Goal: Transaction & Acquisition: Purchase product/service

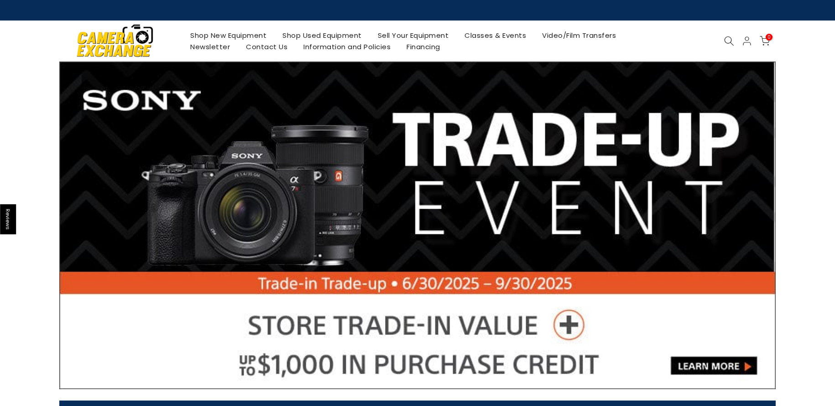
click at [337, 36] on link "Shop Used Equipment" at bounding box center [322, 35] width 95 height 11
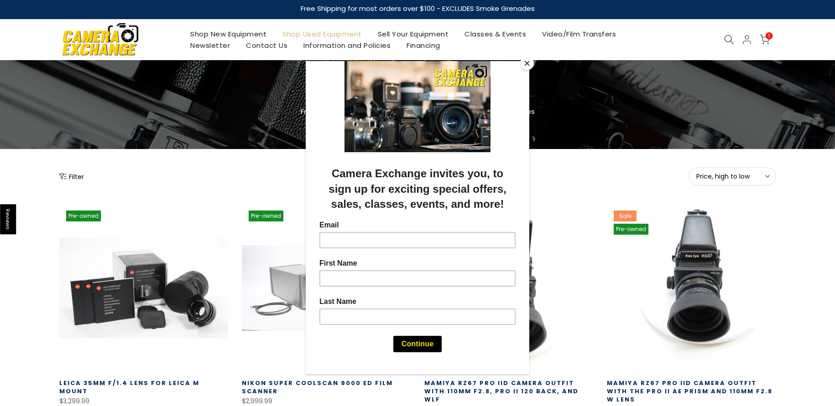
scroll to position [58, 0]
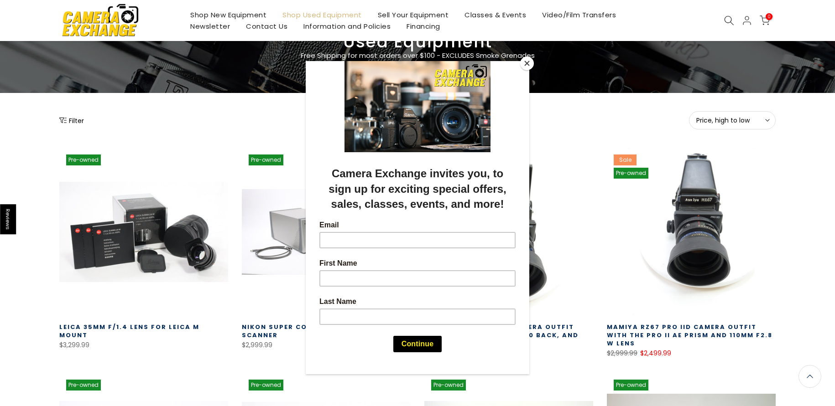
drag, startPoint x: 527, startPoint y: 62, endPoint x: 531, endPoint y: 84, distance: 22.7
click at [527, 62] on button "Close" at bounding box center [527, 64] width 14 height 14
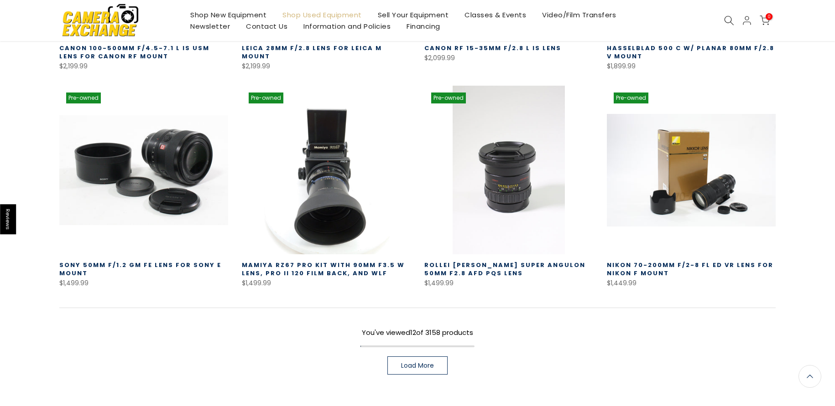
scroll to position [0, 0]
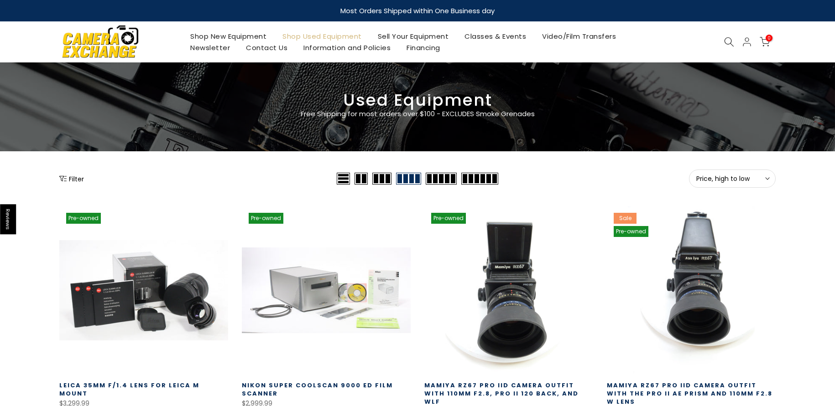
click at [77, 180] on button "Filter" at bounding box center [71, 178] width 25 height 9
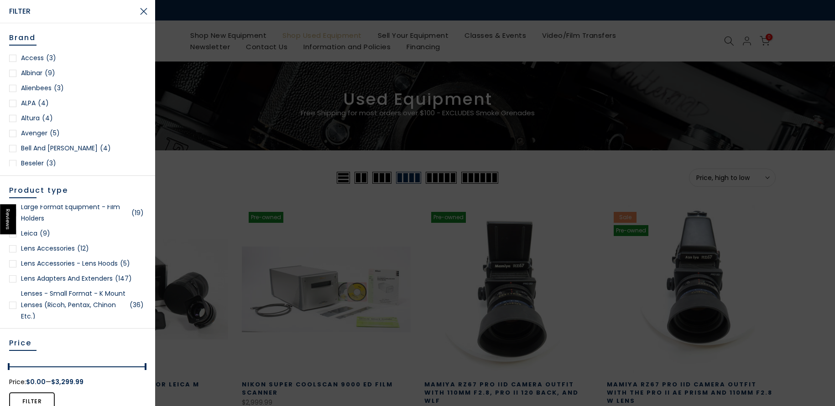
scroll to position [682, 0]
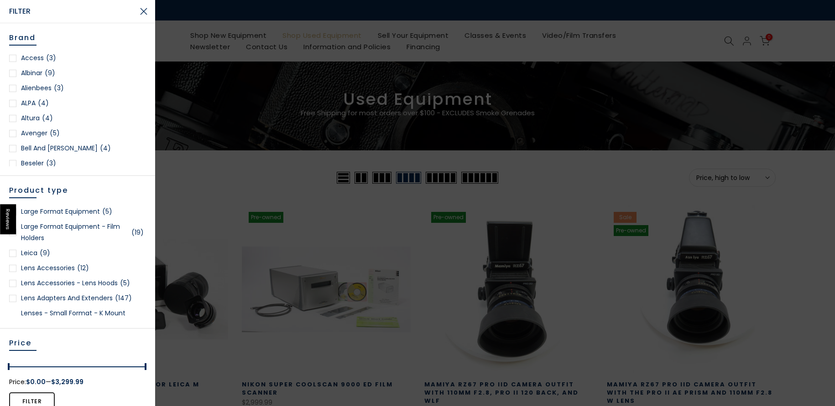
click at [64, 211] on link "Large Format Equipment (5)" at bounding box center [77, 211] width 137 height 11
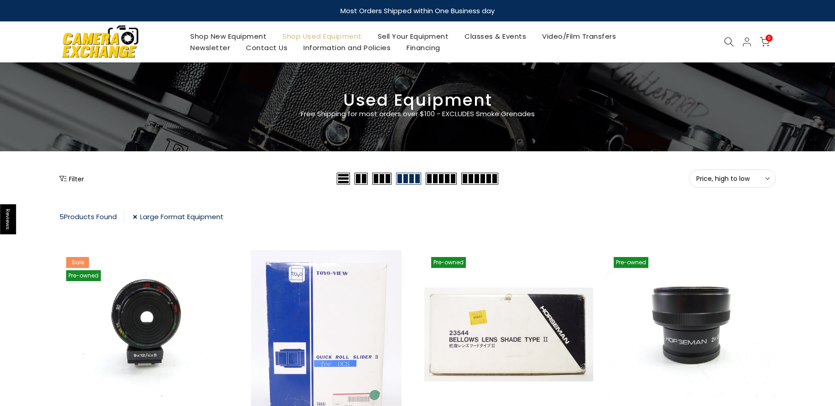
click at [63, 177] on icon "Show filters" at bounding box center [62, 178] width 7 height 7
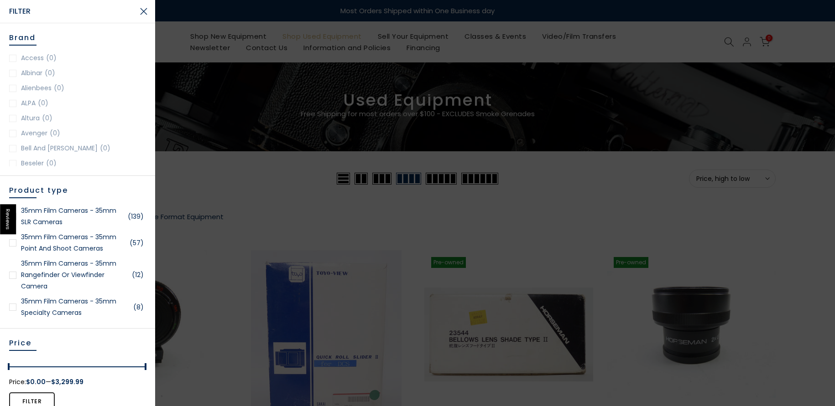
click at [57, 275] on link "35mm Film Cameras - 35mm Rangefinder or Viewfinder Camera (12)" at bounding box center [77, 275] width 137 height 34
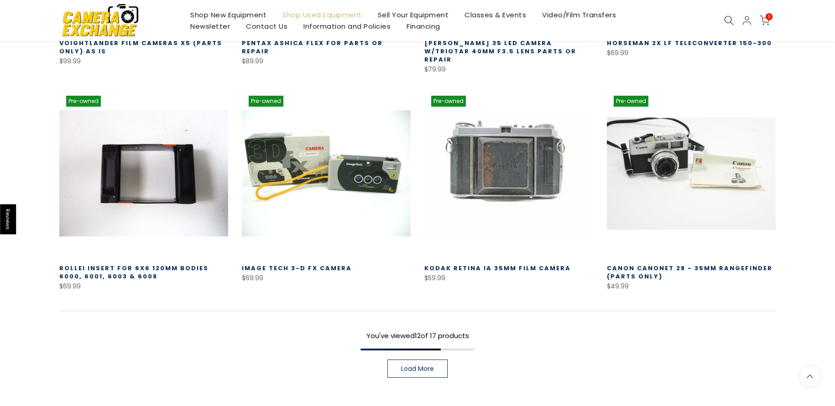
scroll to position [638, 0]
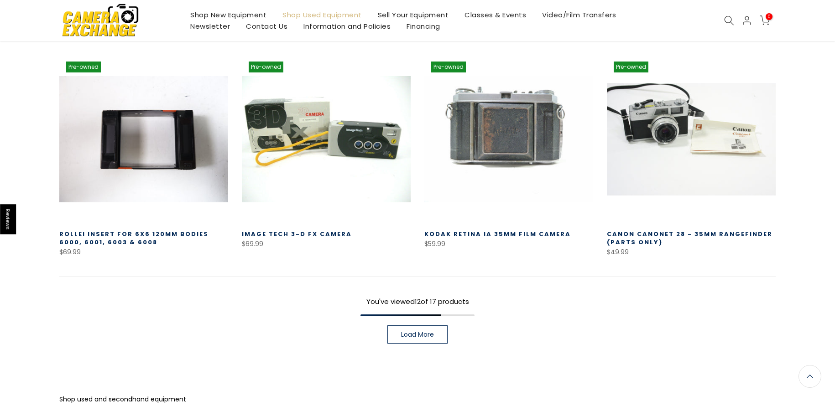
click at [415, 326] on link "Load More" at bounding box center [417, 335] width 60 height 18
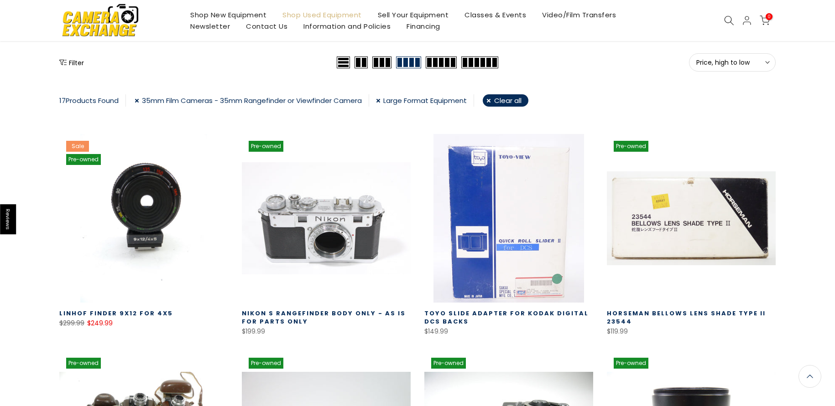
scroll to position [41, 0]
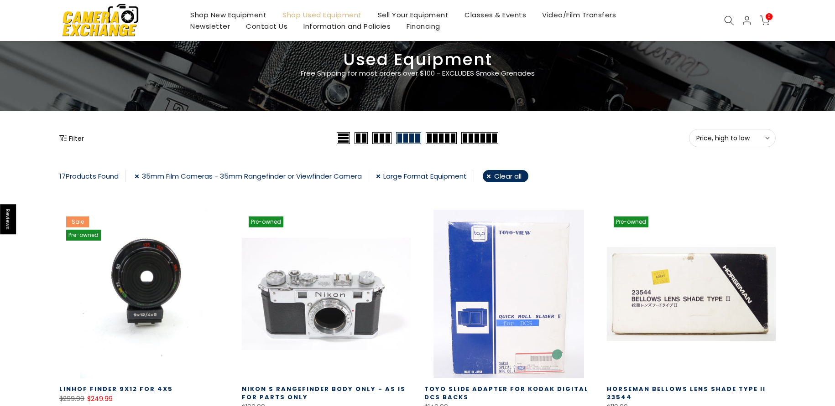
click at [382, 175] on link "Large Format Equipment" at bounding box center [425, 176] width 98 height 12
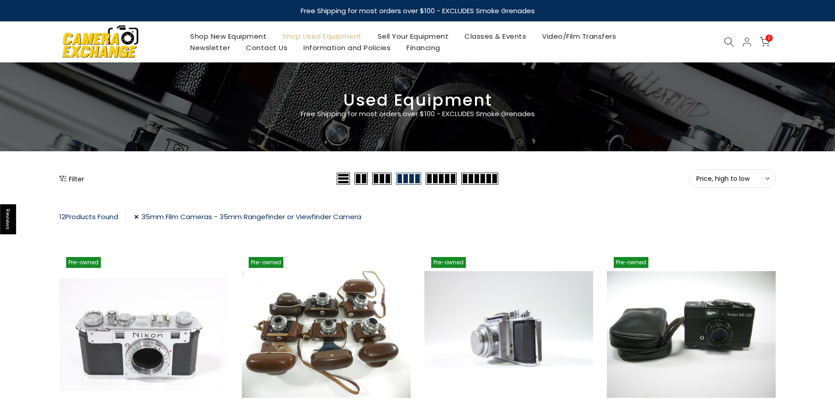
drag, startPoint x: 139, startPoint y: 215, endPoint x: 186, endPoint y: 226, distance: 48.3
click at [139, 215] on link "35mm Film Cameras - 35mm Rangefinder or Viewfinder Camera" at bounding box center [247, 217] width 227 height 12
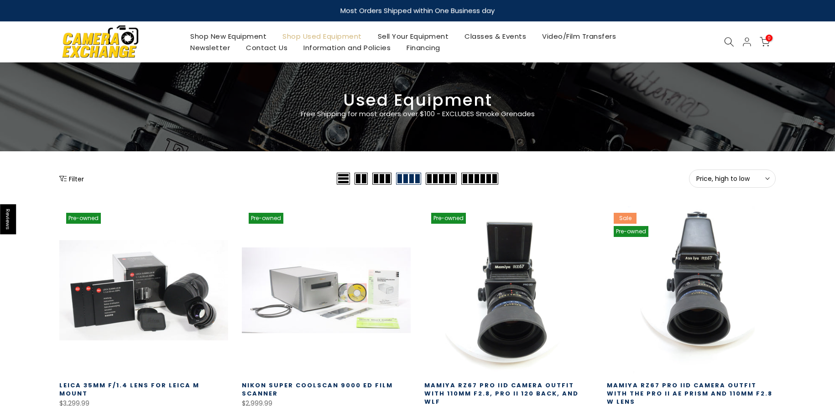
click at [65, 178] on icon "Show filters" at bounding box center [62, 178] width 7 height 7
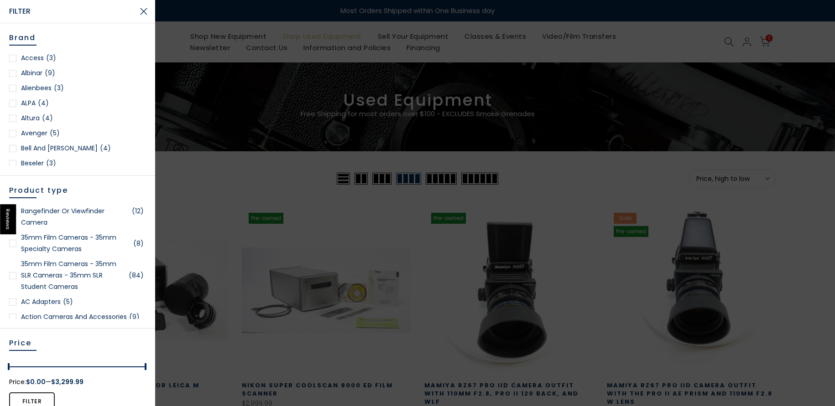
scroll to position [64, 0]
click at [65, 275] on link "35mm Film Cameras - 35mm SLR Cameras - 35mm SLR Student Cameras (84)" at bounding box center [77, 275] width 137 height 34
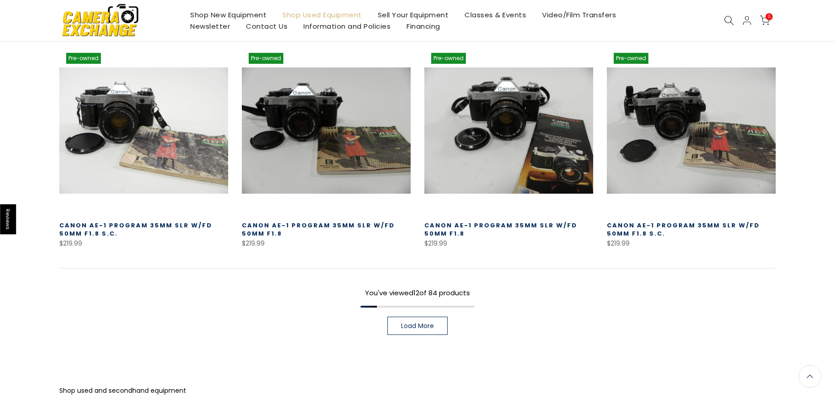
scroll to position [664, 0]
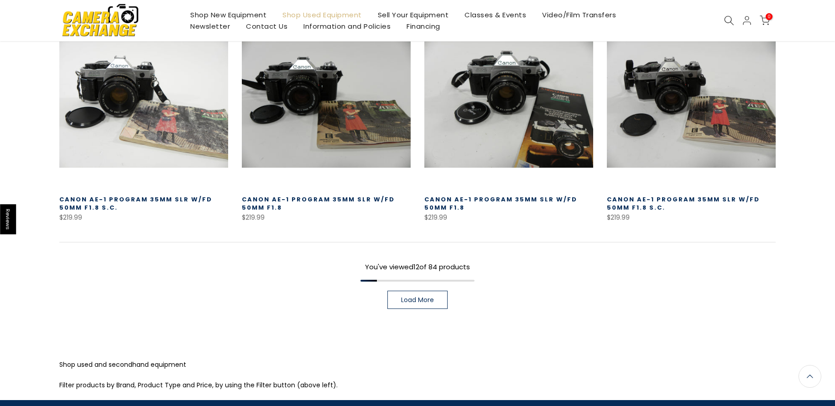
drag, startPoint x: 410, startPoint y: 299, endPoint x: 464, endPoint y: 302, distance: 54.4
click at [410, 299] on span "Load More" at bounding box center [417, 300] width 33 height 6
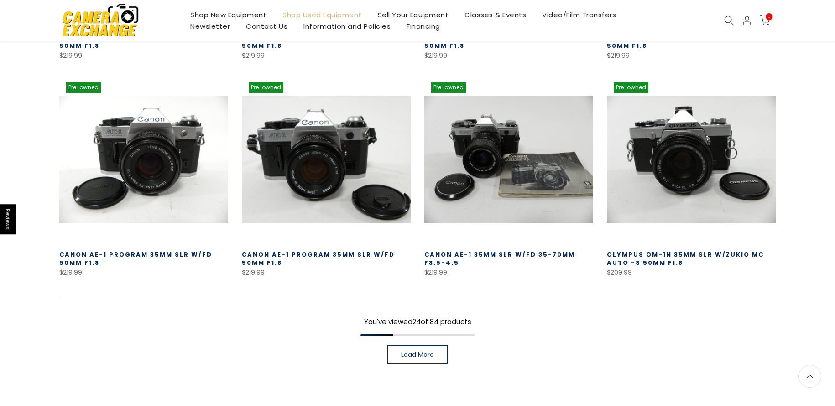
scroll to position [1286, 0]
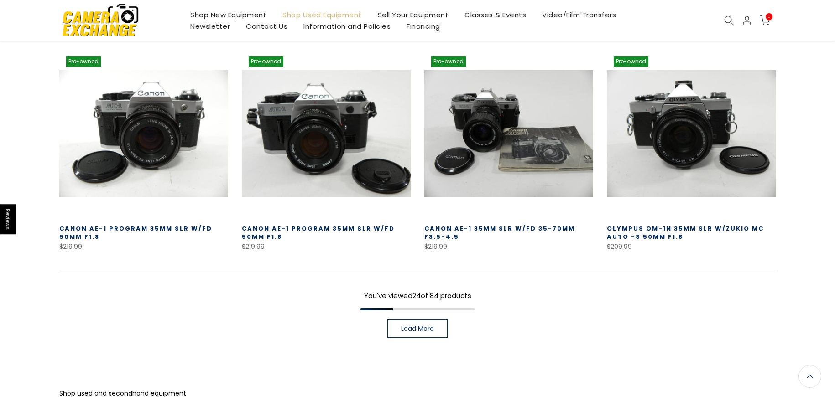
drag, startPoint x: 399, startPoint y: 324, endPoint x: 530, endPoint y: 333, distance: 131.7
click at [400, 324] on link "Load More" at bounding box center [417, 329] width 60 height 18
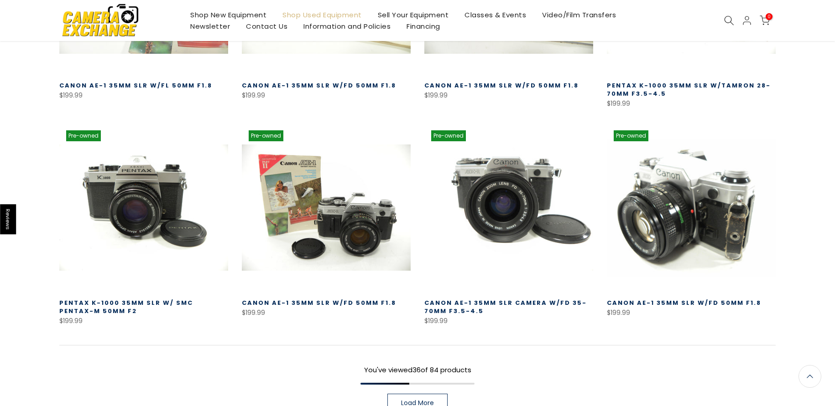
scroll to position [1945, 0]
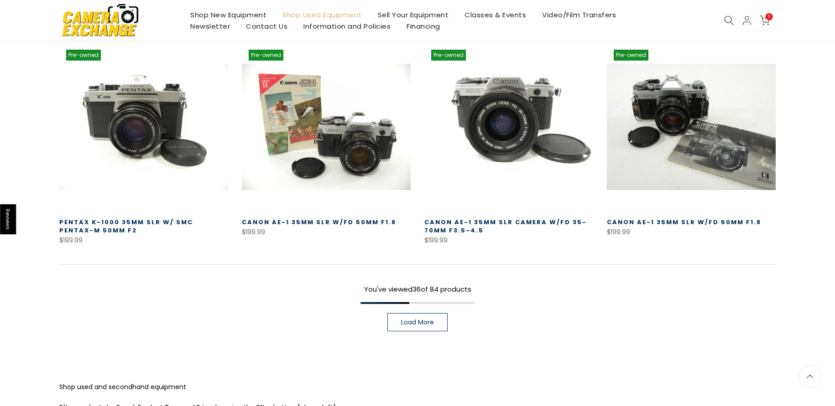
click at [421, 319] on span "Load More" at bounding box center [417, 322] width 33 height 6
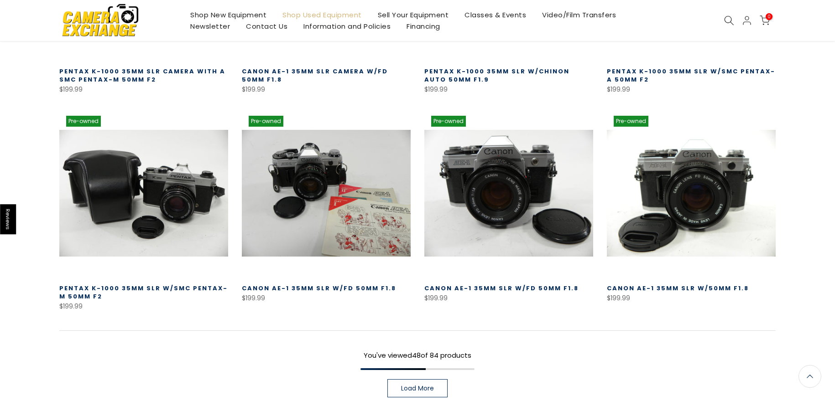
scroll to position [2605, 0]
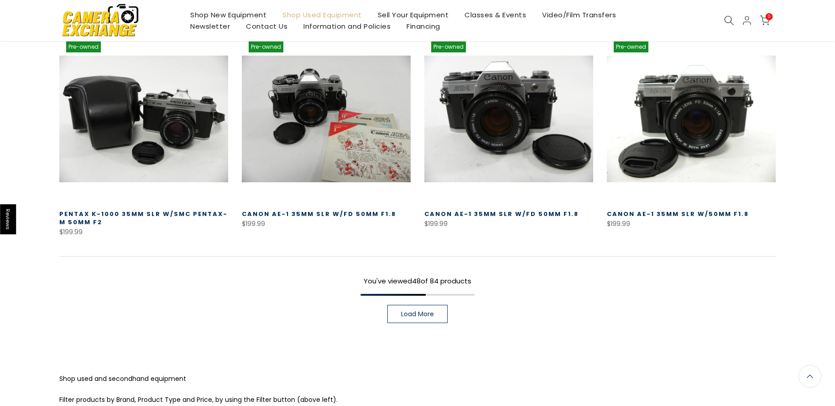
click at [420, 314] on span "Load More" at bounding box center [417, 314] width 33 height 6
